Goal: Task Accomplishment & Management: Use online tool/utility

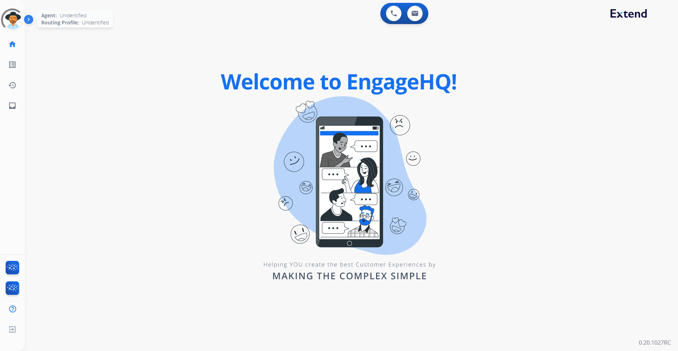
click at [9, 16] on div at bounding box center [12, 19] width 23 height 23
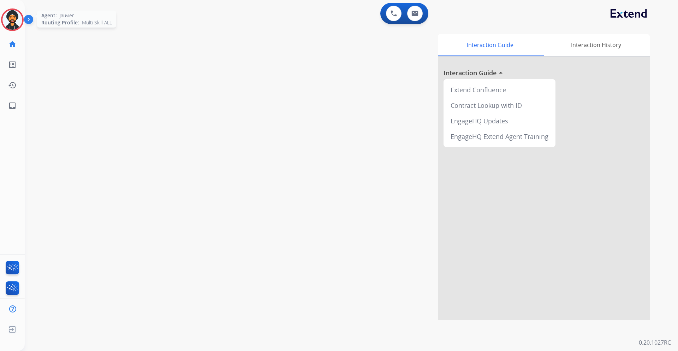
click at [16, 17] on img at bounding box center [12, 20] width 20 height 20
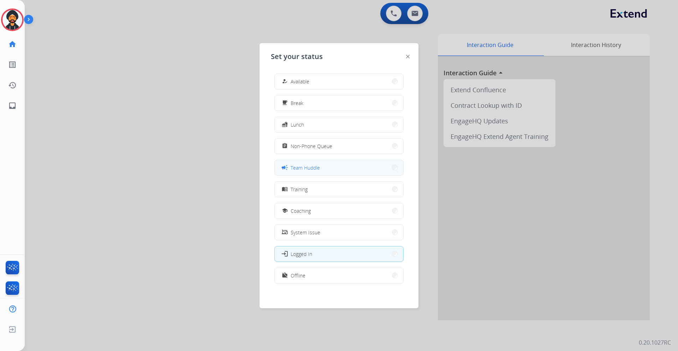
click at [304, 161] on button "campaign Team Huddle" at bounding box center [339, 167] width 129 height 15
